Goal: Task Accomplishment & Management: Use online tool/utility

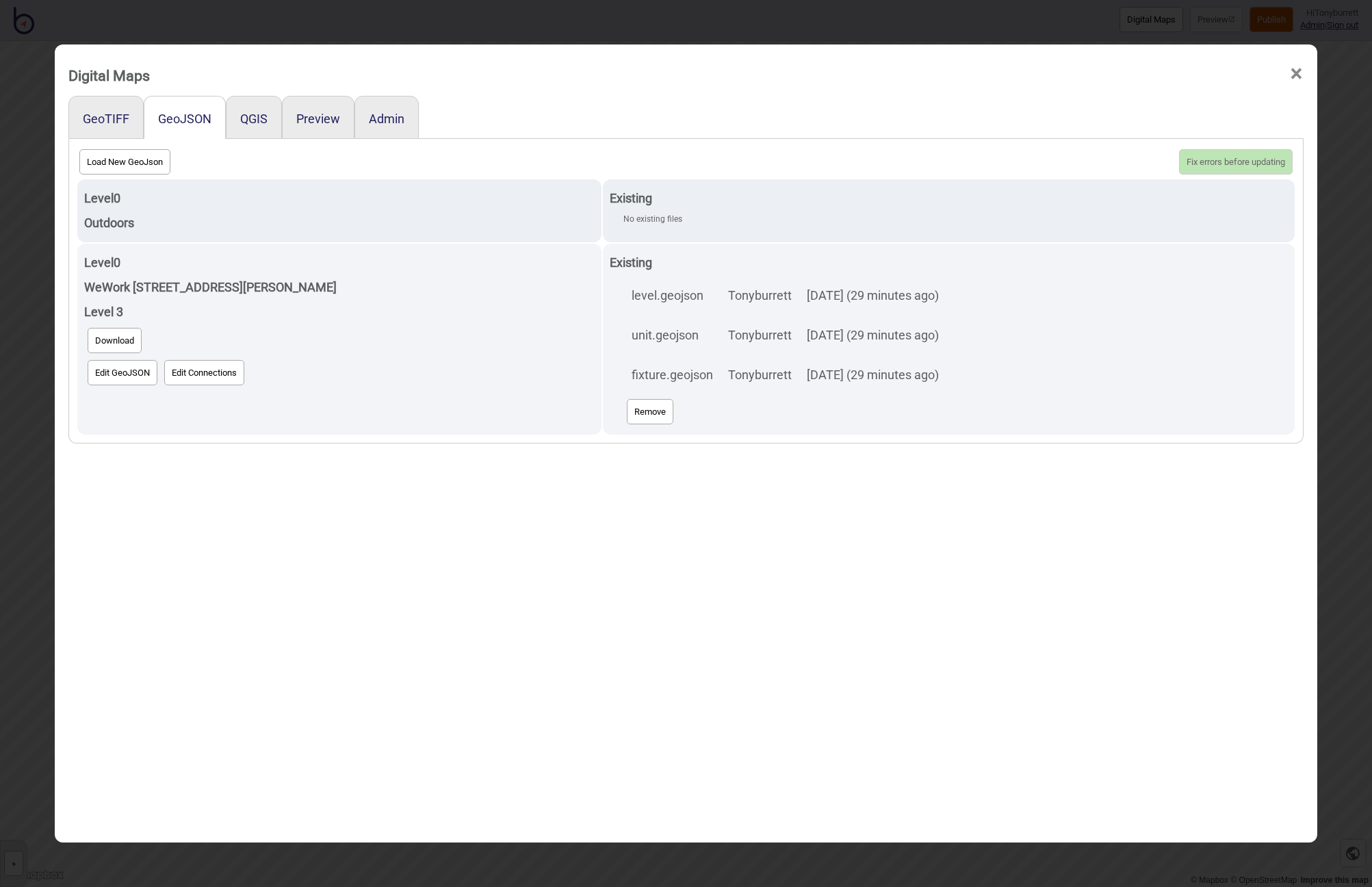
click at [1293, 72] on span "×" at bounding box center [1297, 74] width 14 height 45
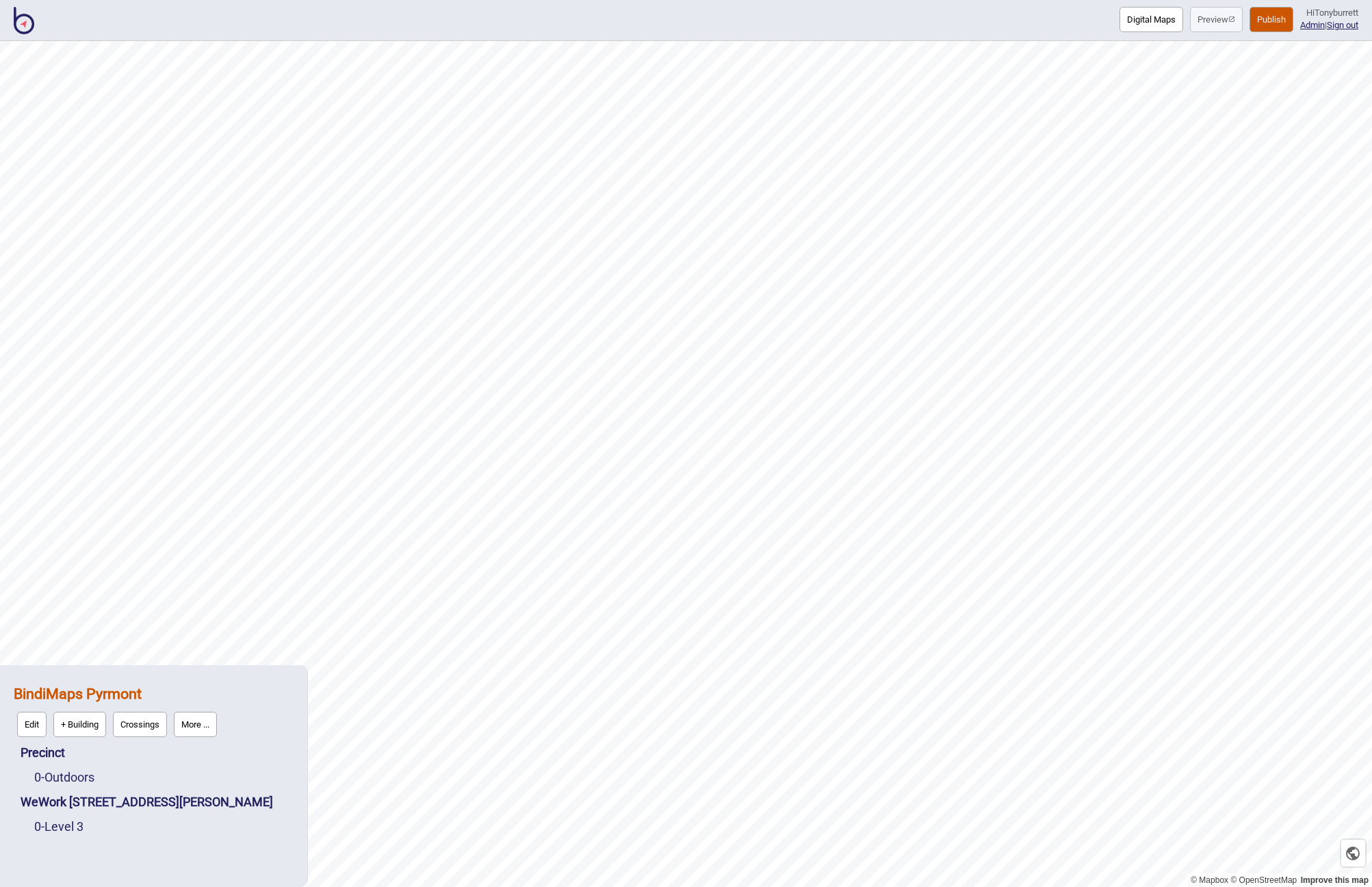
click at [29, 26] on img at bounding box center [24, 20] width 20 height 27
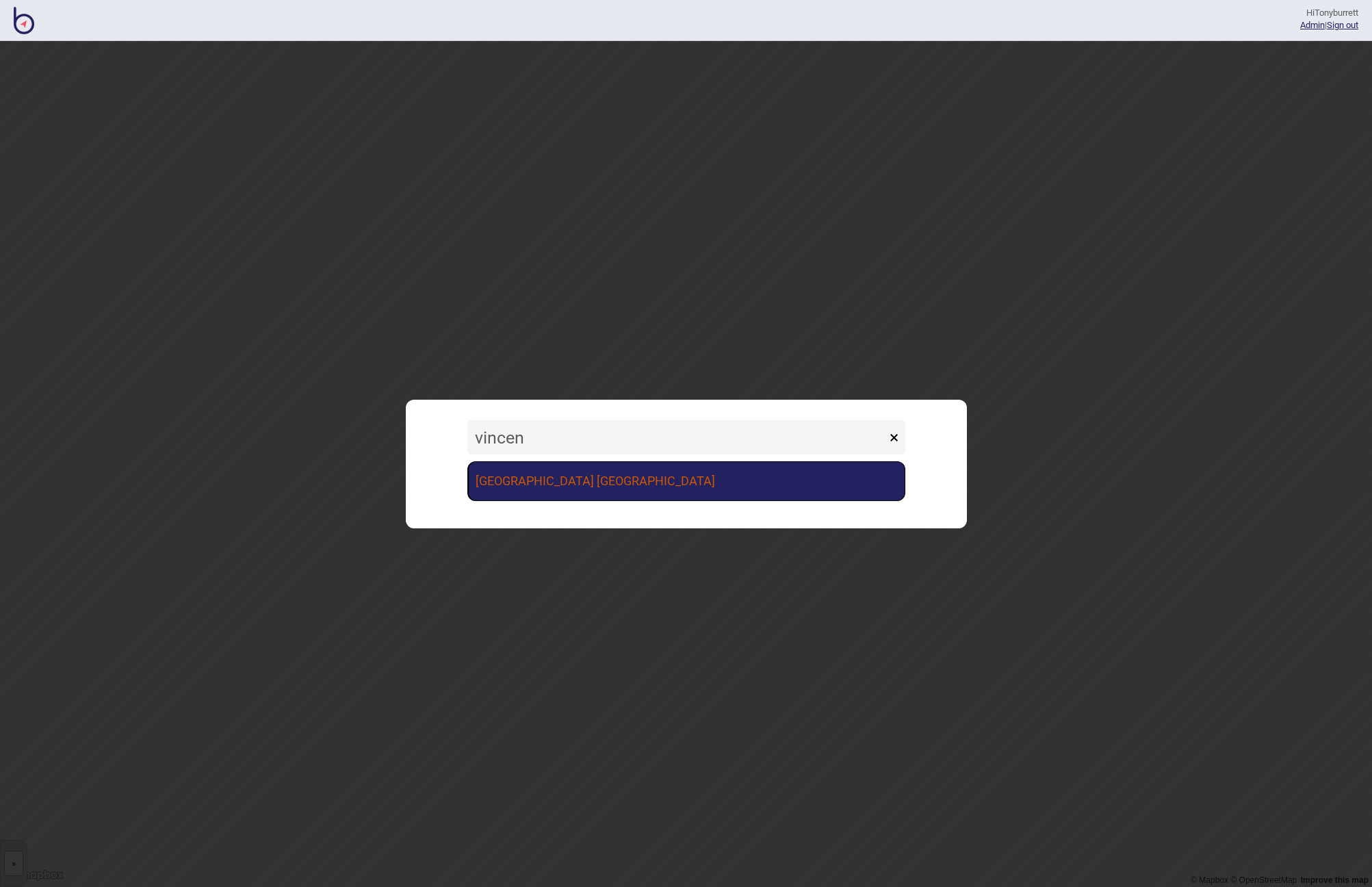
type input "vincen"
click at [633, 479] on link "[GEOGRAPHIC_DATA] [GEOGRAPHIC_DATA]" at bounding box center [686, 481] width 438 height 40
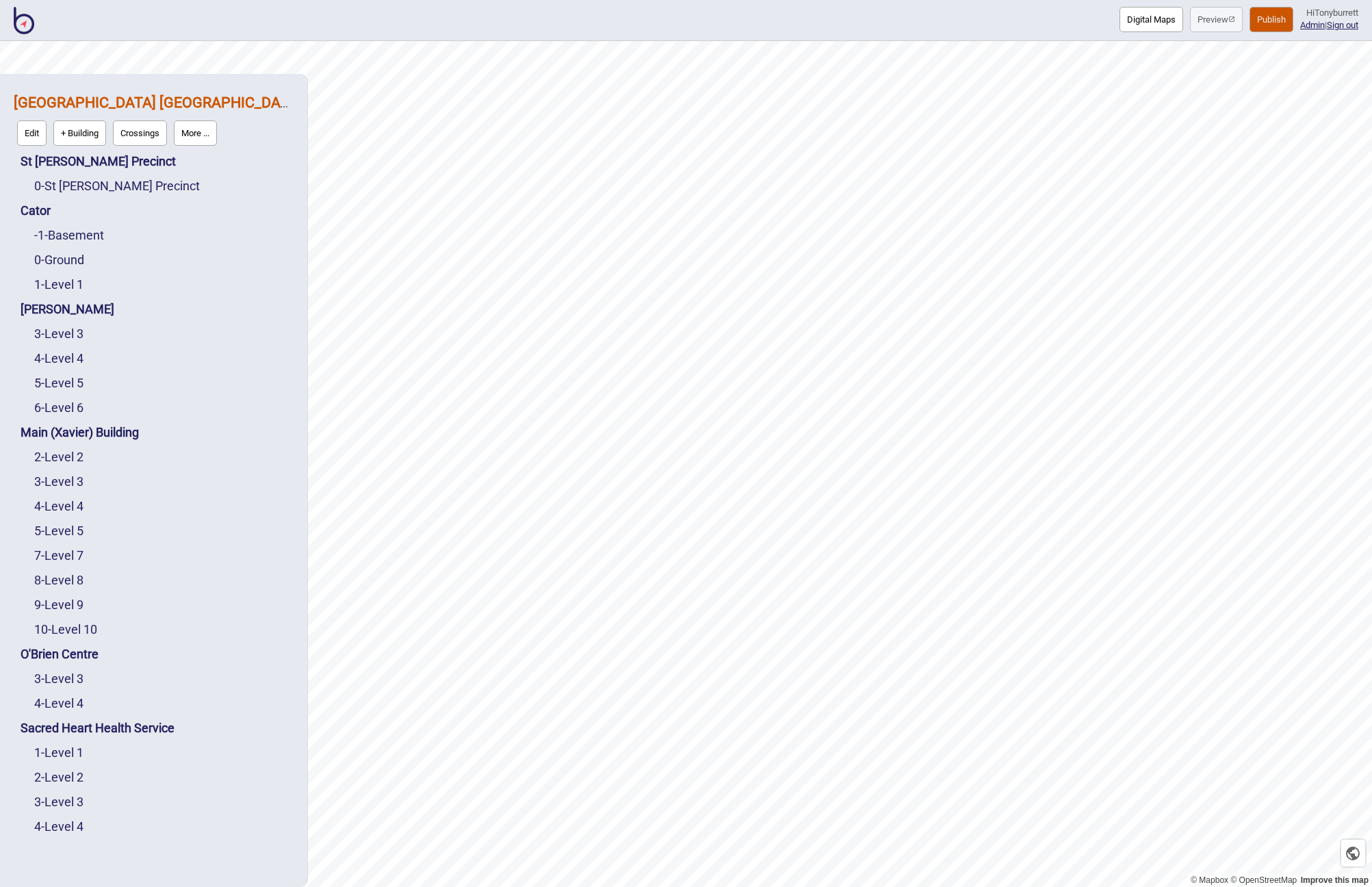
click at [1261, 24] on button "Publish" at bounding box center [1272, 19] width 44 height 26
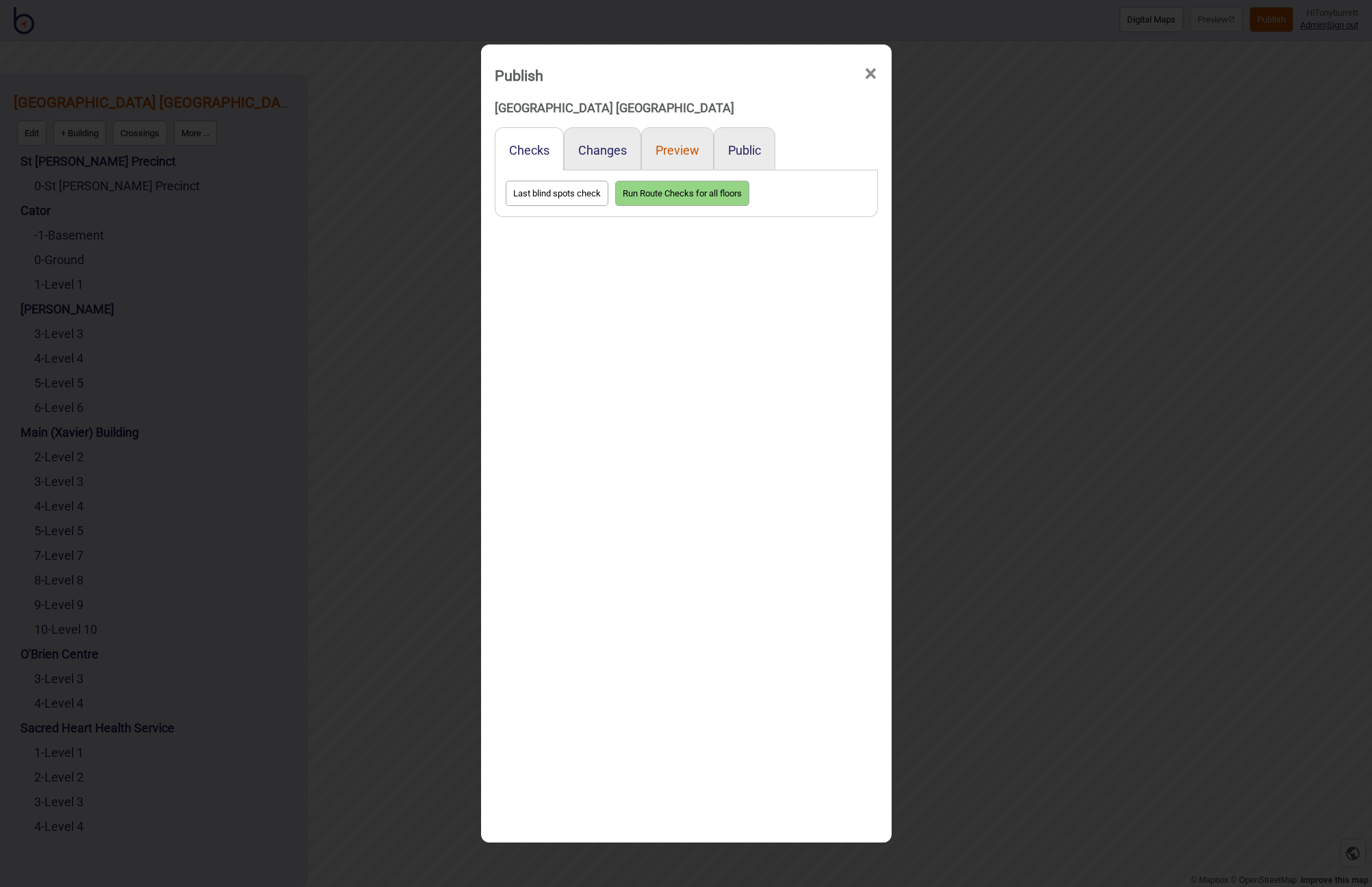
click at [682, 150] on button "Preview" at bounding box center [678, 150] width 44 height 14
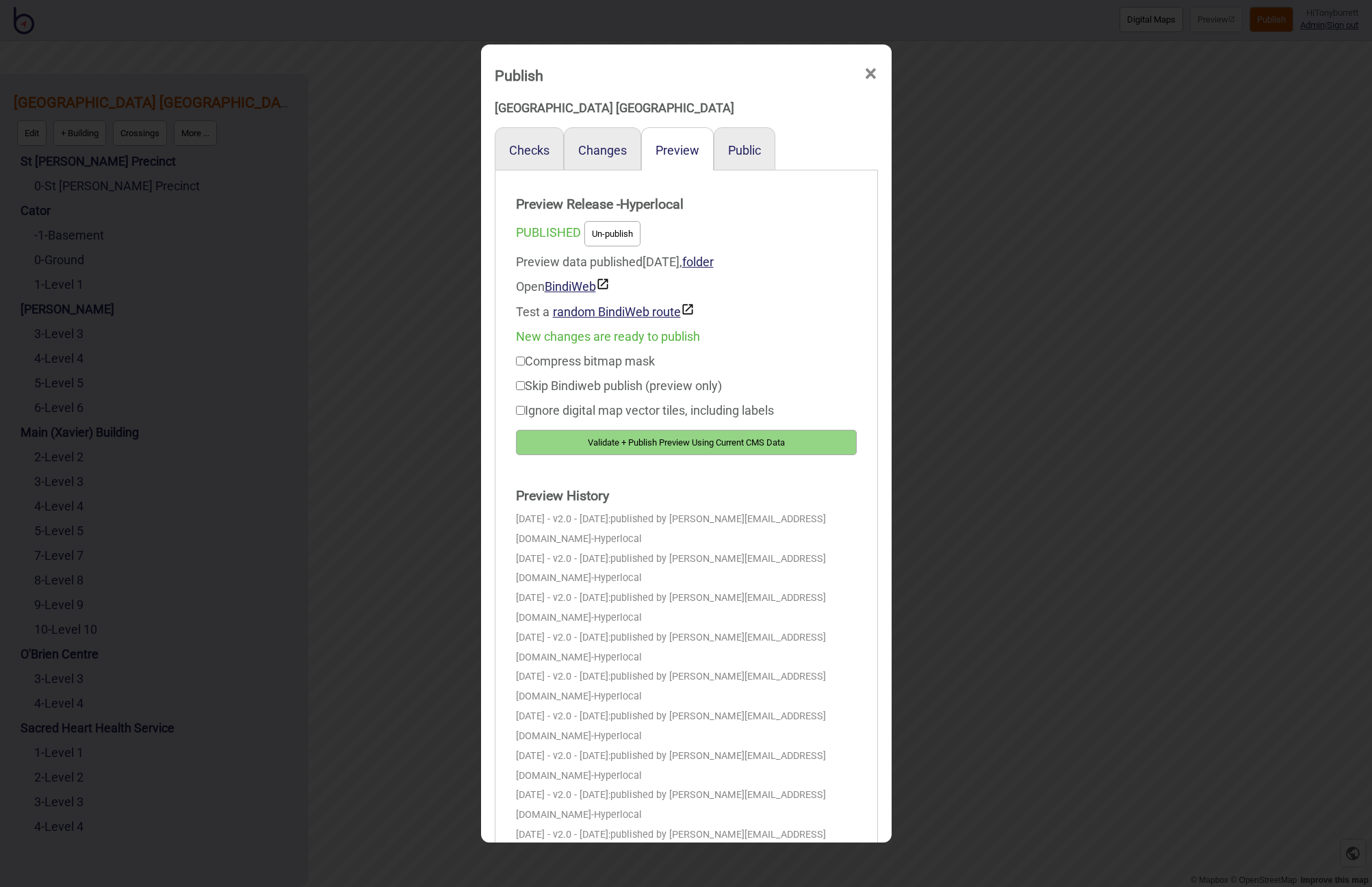
click at [688, 442] on button "Validate + Publish Preview Using Current CMS Data" at bounding box center [686, 442] width 341 height 26
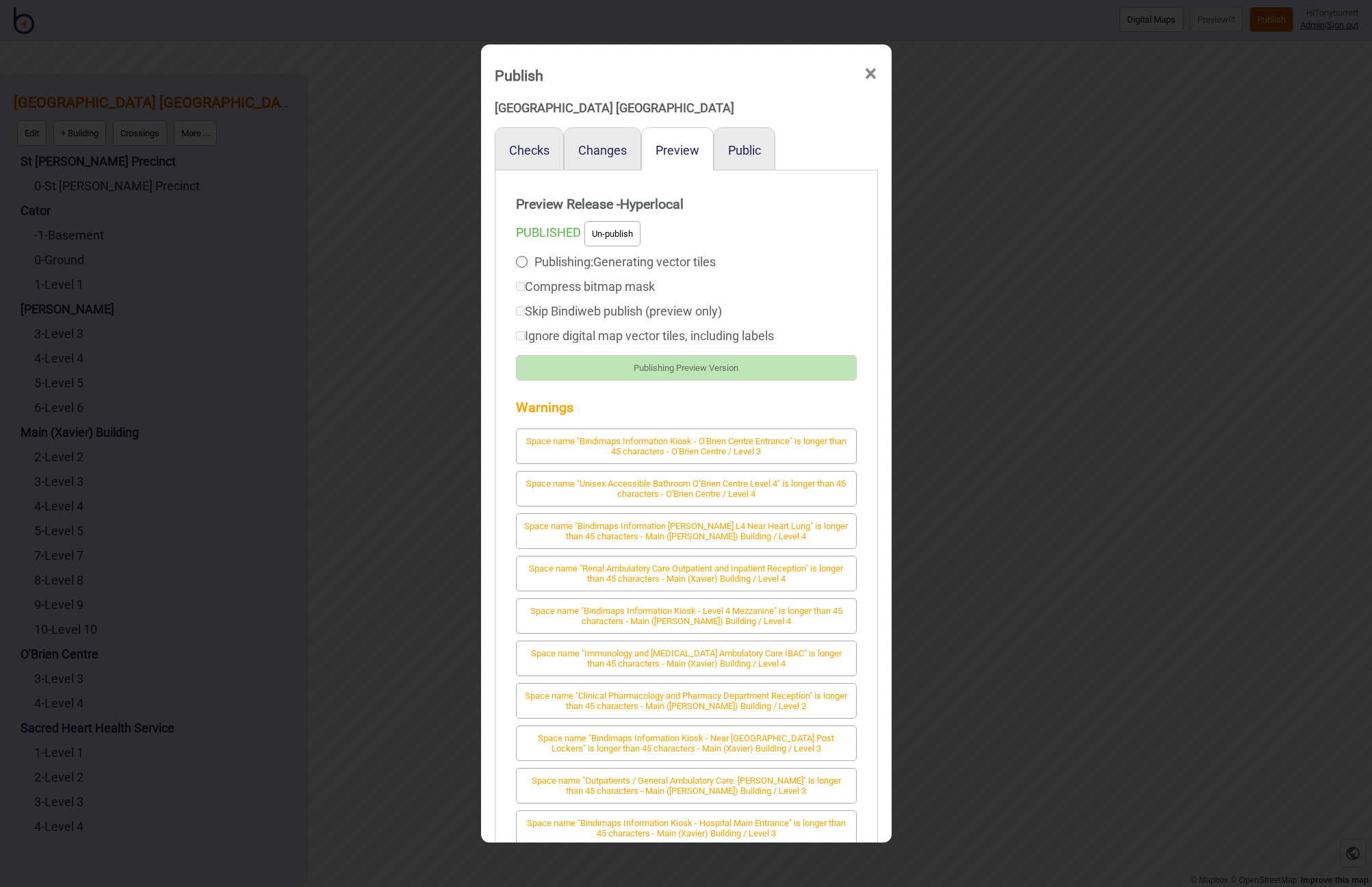
click at [868, 77] on span "×" at bounding box center [871, 74] width 14 height 45
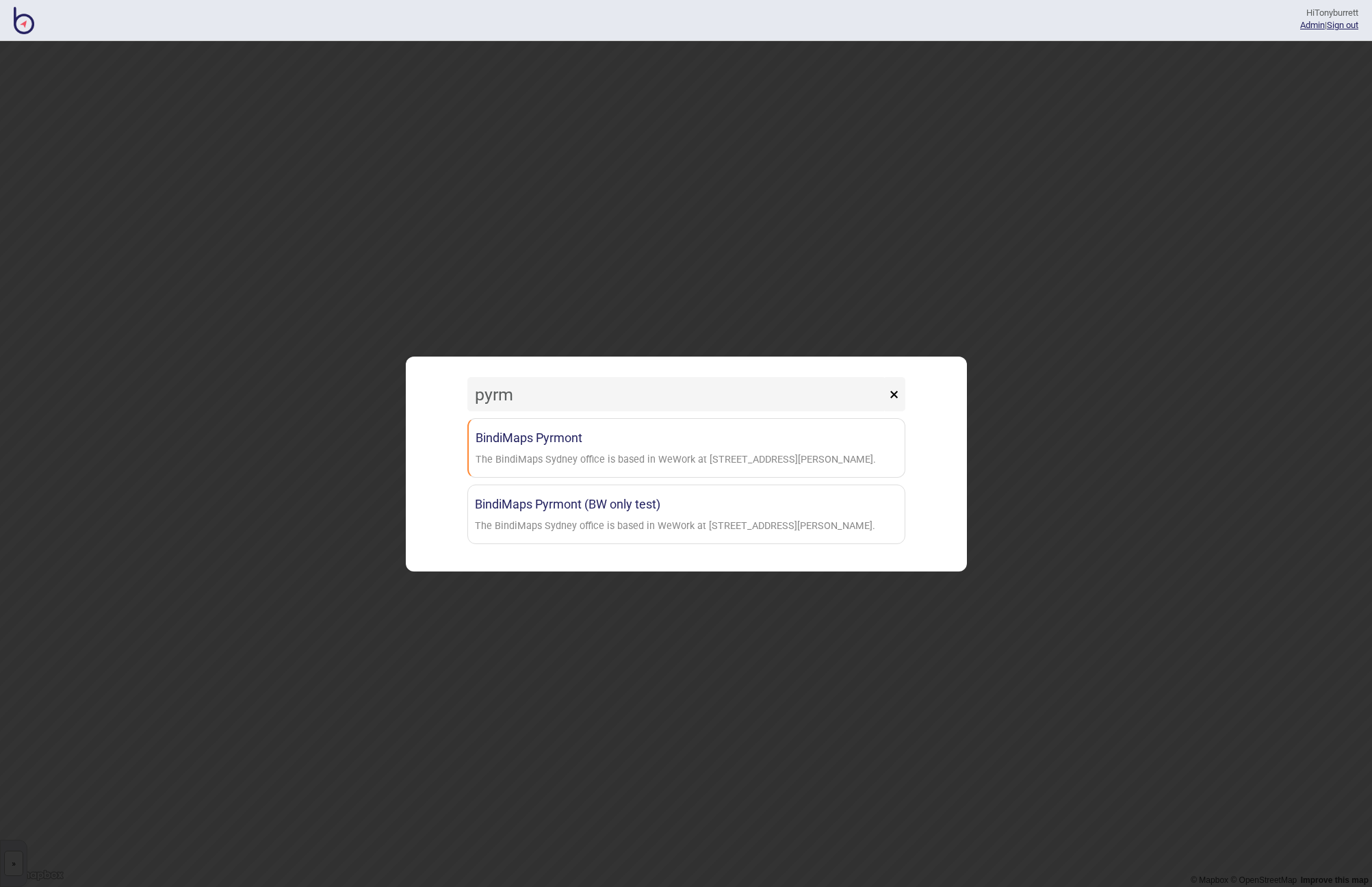
type input "Pyrmont"
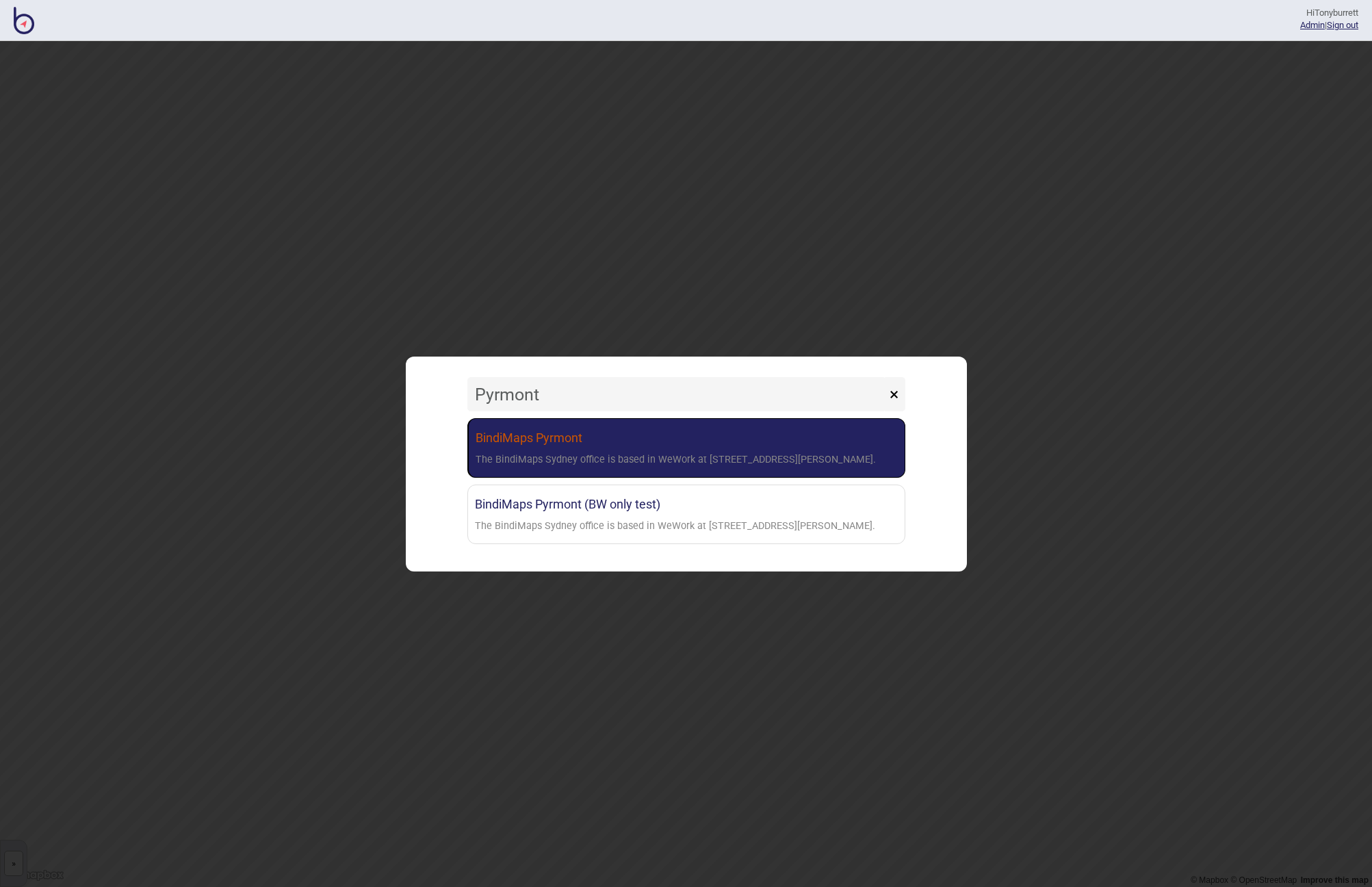
drag, startPoint x: 686, startPoint y: 412, endPoint x: 566, endPoint y: 451, distance: 126.2
click at [566, 451] on div "The BindiMaps Sydney office is based in WeWork at [STREET_ADDRESS][PERSON_NAME]." at bounding box center [675, 461] width 400 height 20
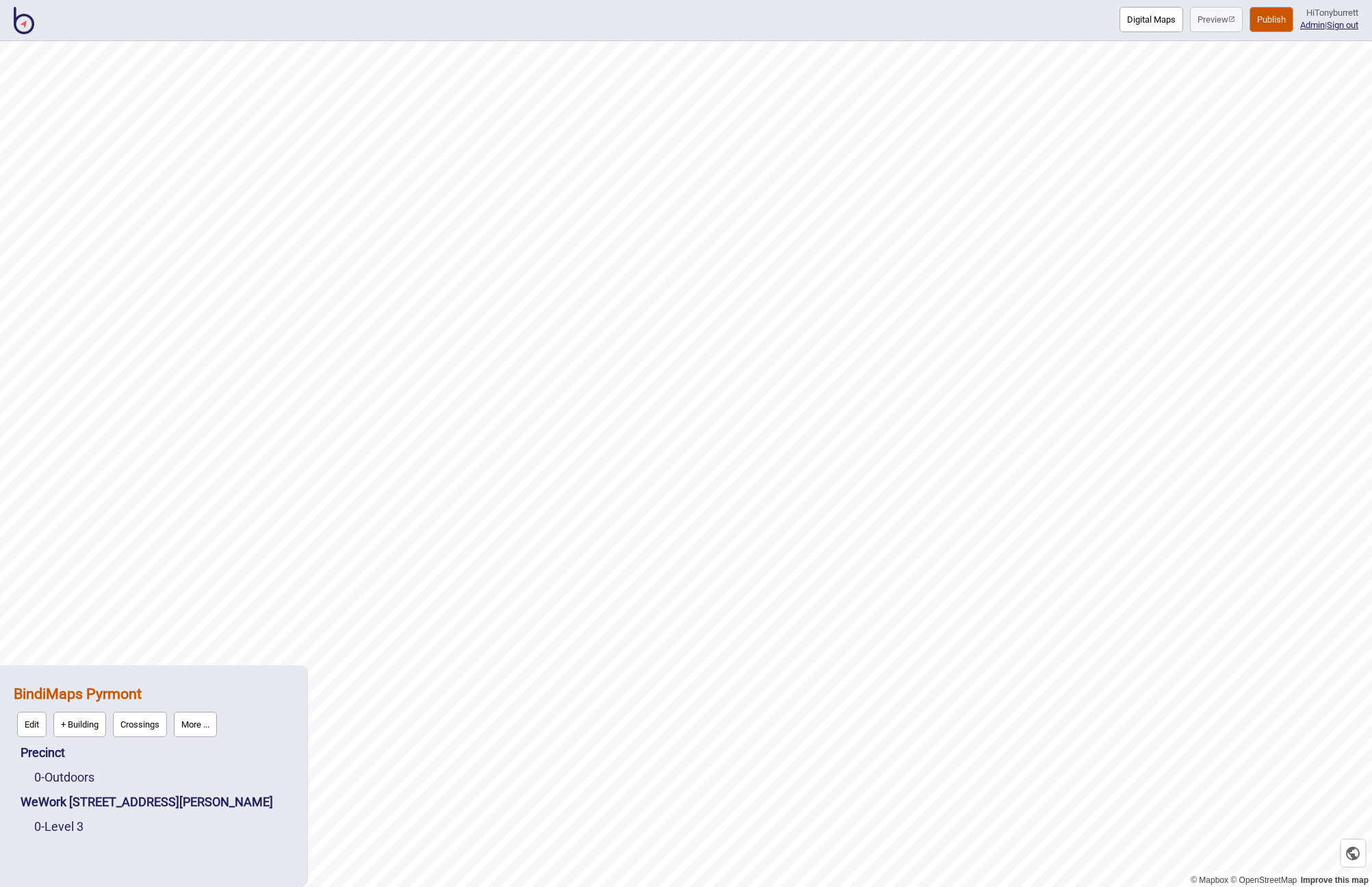
click at [1135, 26] on button "Digital Maps" at bounding box center [1152, 19] width 64 height 26
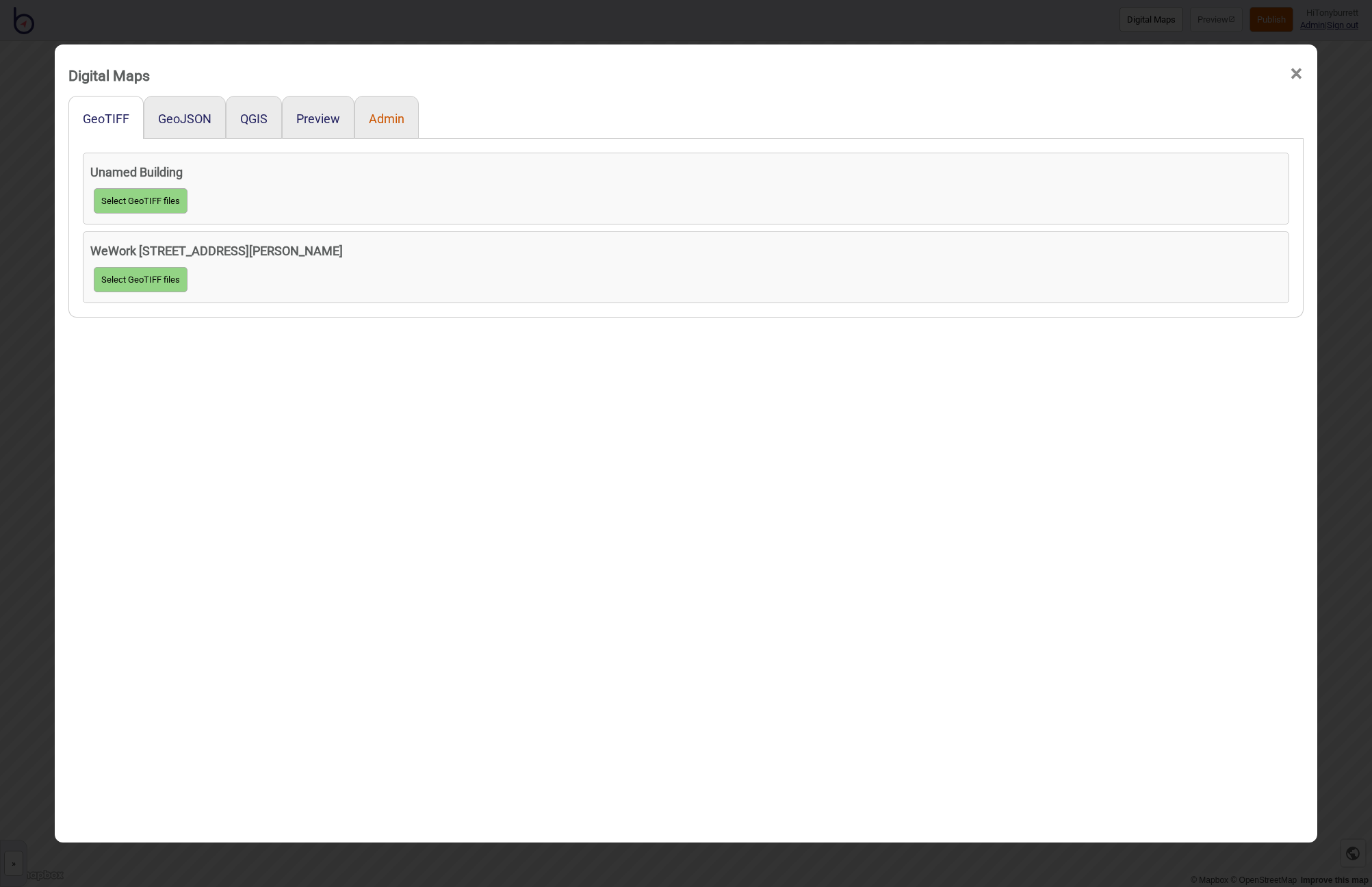
drag, startPoint x: 397, startPoint y: 131, endPoint x: 395, endPoint y: 122, distance: 9.2
click at [398, 129] on div "Admin" at bounding box center [387, 117] width 65 height 43
click at [395, 122] on button "Admin" at bounding box center [387, 118] width 36 height 14
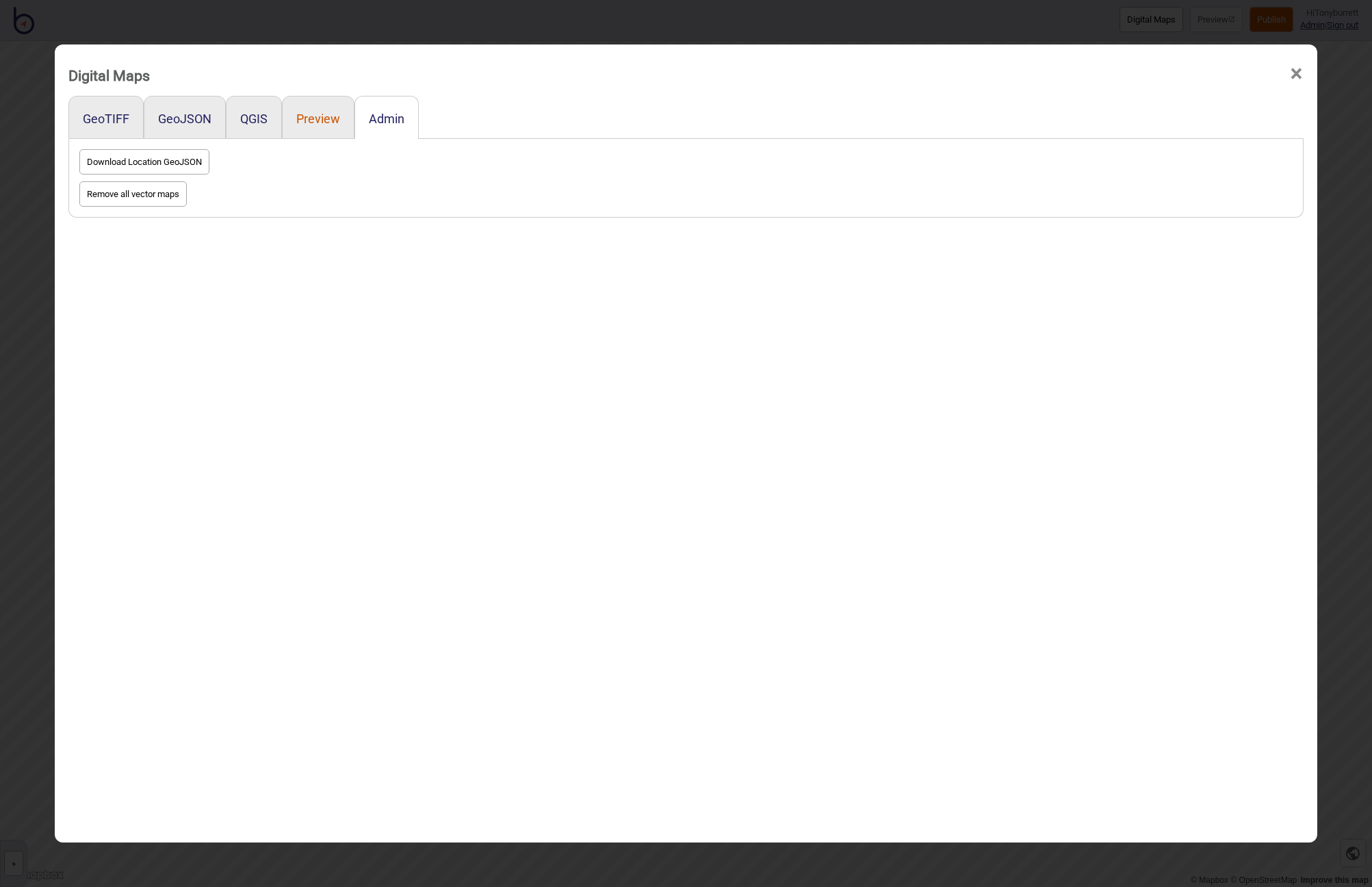
click at [319, 117] on button "Preview" at bounding box center [318, 118] width 44 height 14
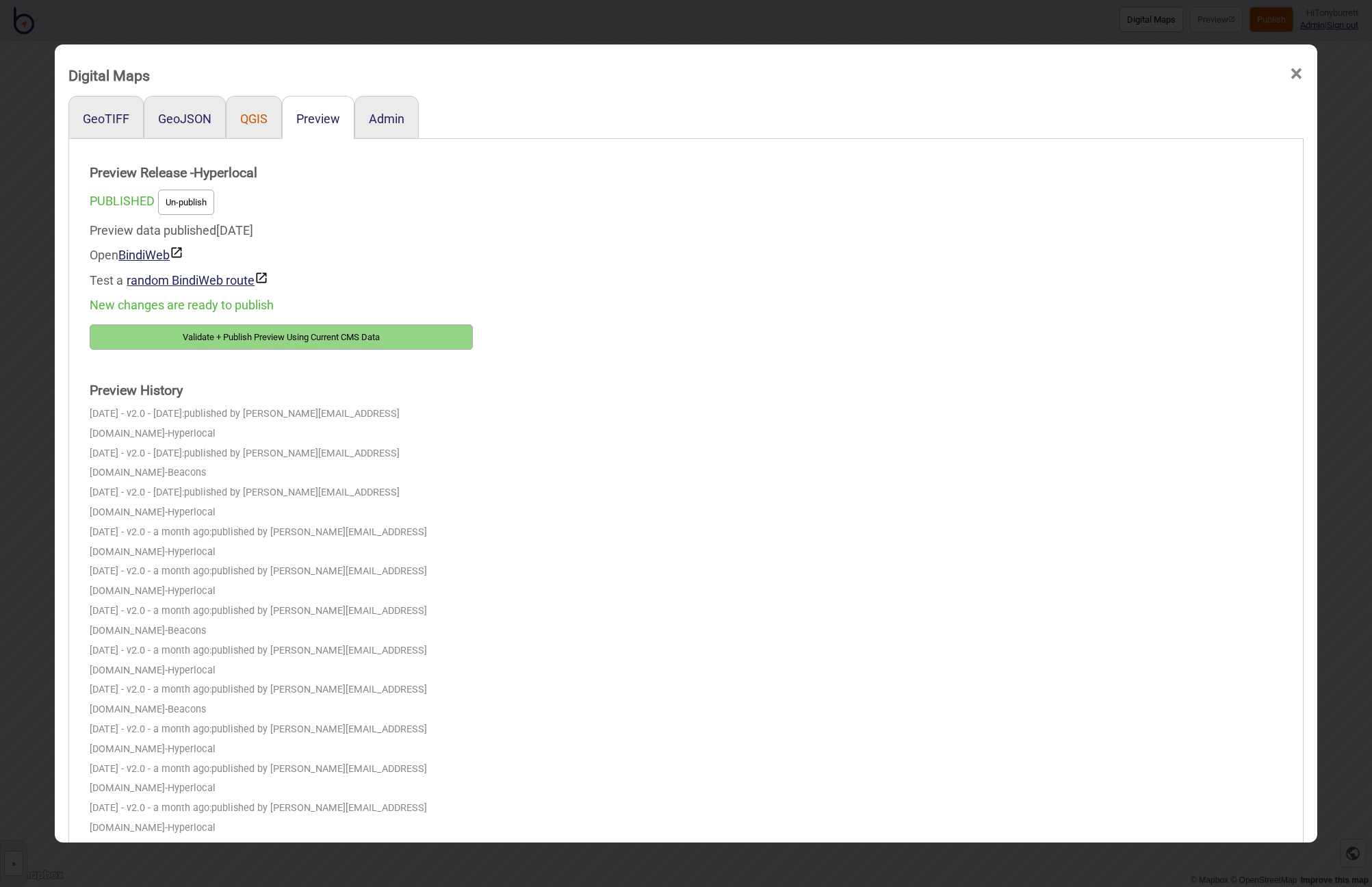
click at [254, 122] on button "QGIS" at bounding box center [254, 118] width 27 height 14
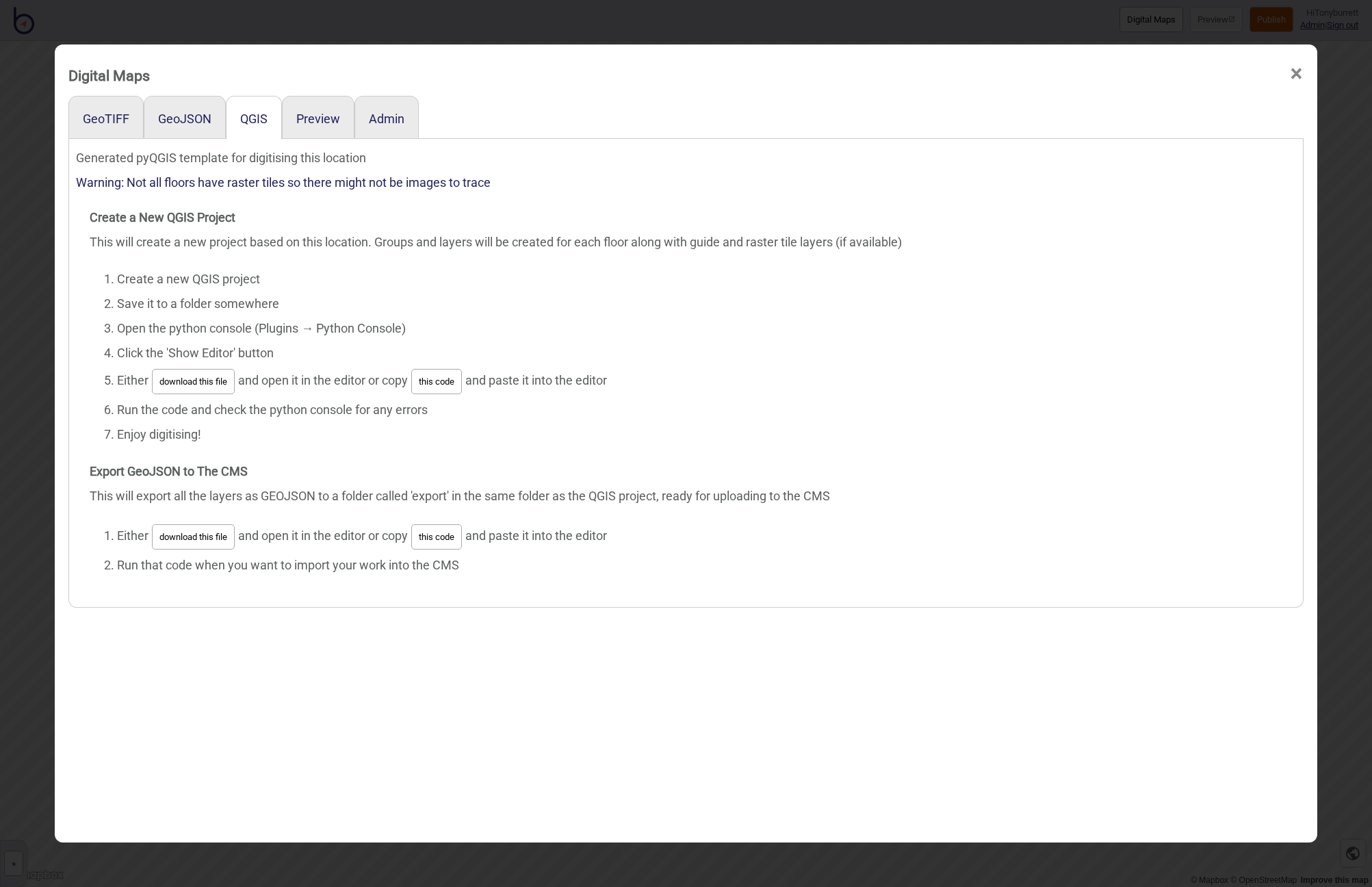
scroll to position [1, 0]
click at [447, 381] on button "this code" at bounding box center [437, 380] width 51 height 26
click at [444, 385] on button "this code" at bounding box center [437, 380] width 51 height 26
click at [188, 373] on button "download this file" at bounding box center [193, 380] width 82 height 26
click at [440, 383] on button "this code" at bounding box center [437, 380] width 51 height 26
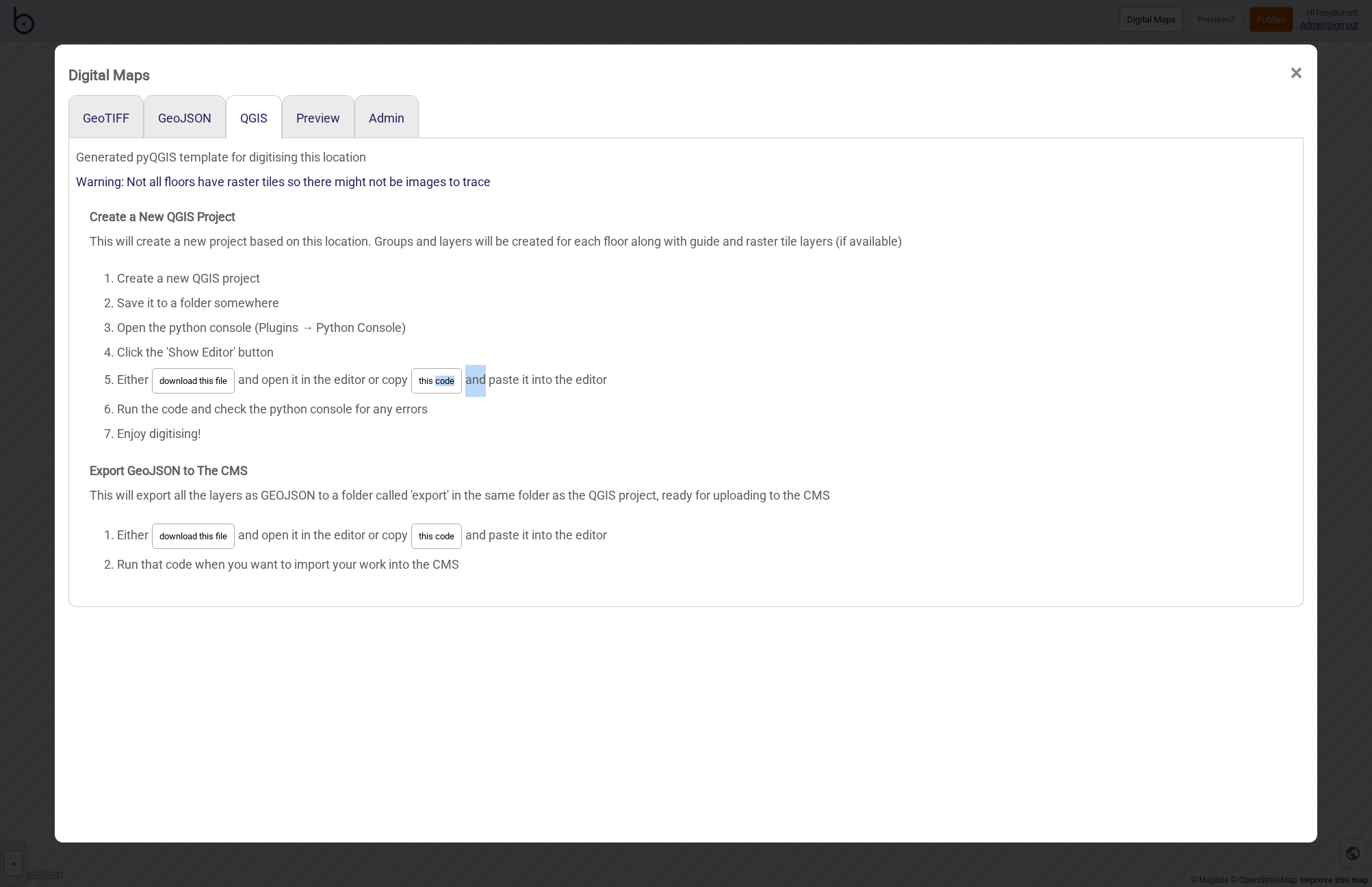
click at [423, 377] on button "this code" at bounding box center [437, 380] width 51 height 26
click at [423, 376] on button "this code" at bounding box center [437, 380] width 51 height 26
